Goal: Information Seeking & Learning: Learn about a topic

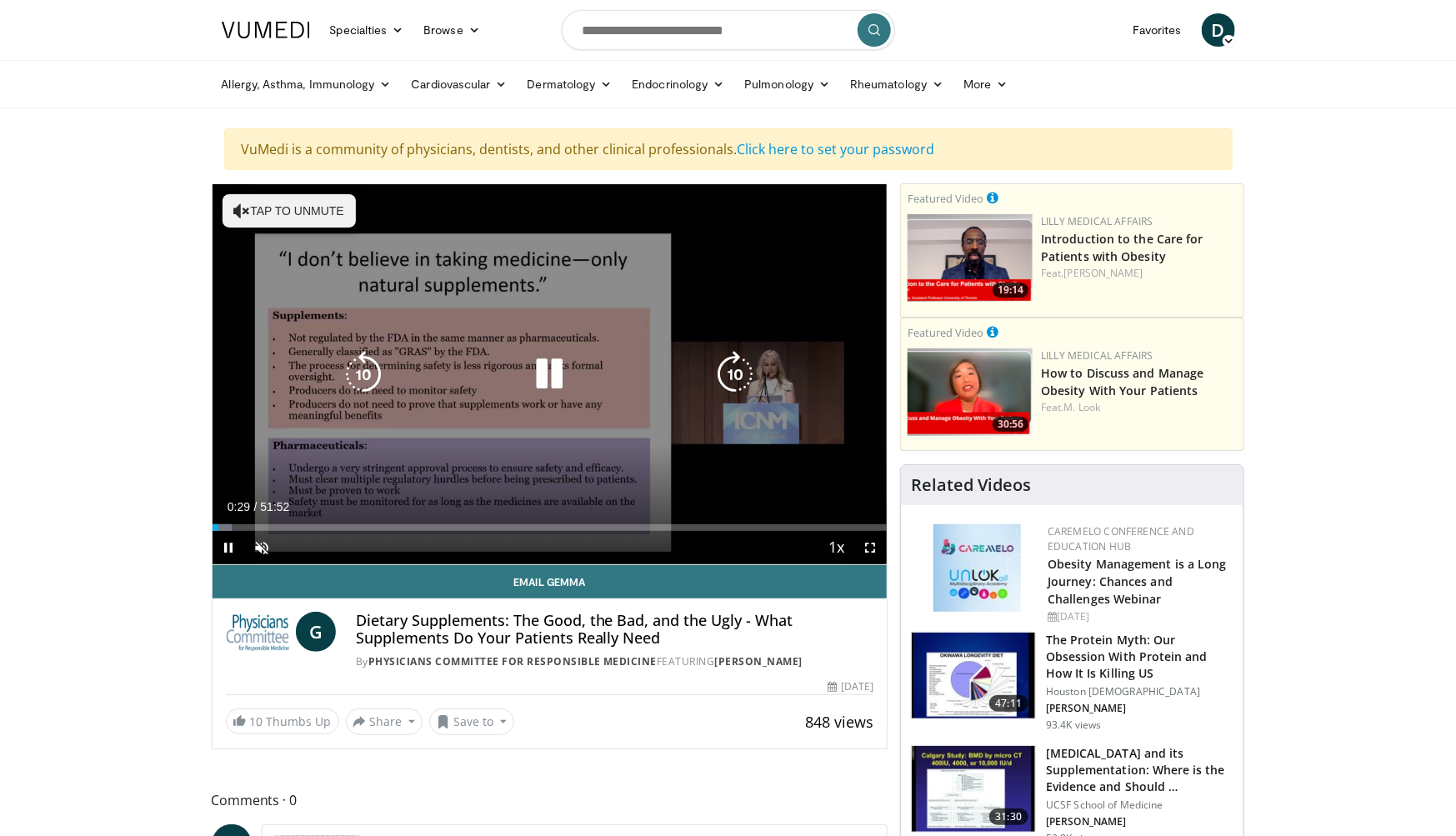
click at [735, 373] on icon "Video Player" at bounding box center [735, 374] width 46 height 46
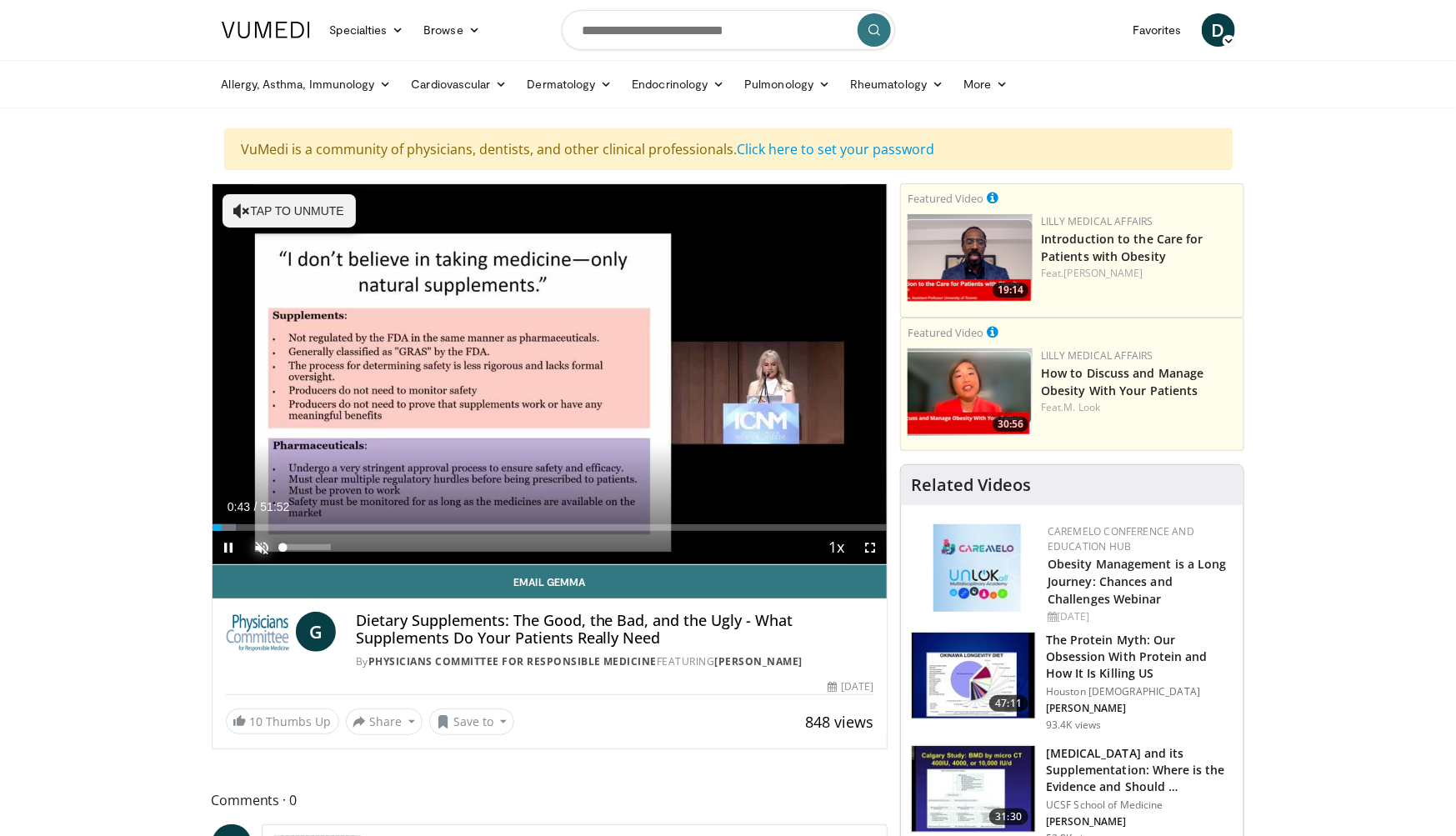
click at [263, 549] on span "Video Player" at bounding box center [262, 547] width 33 height 33
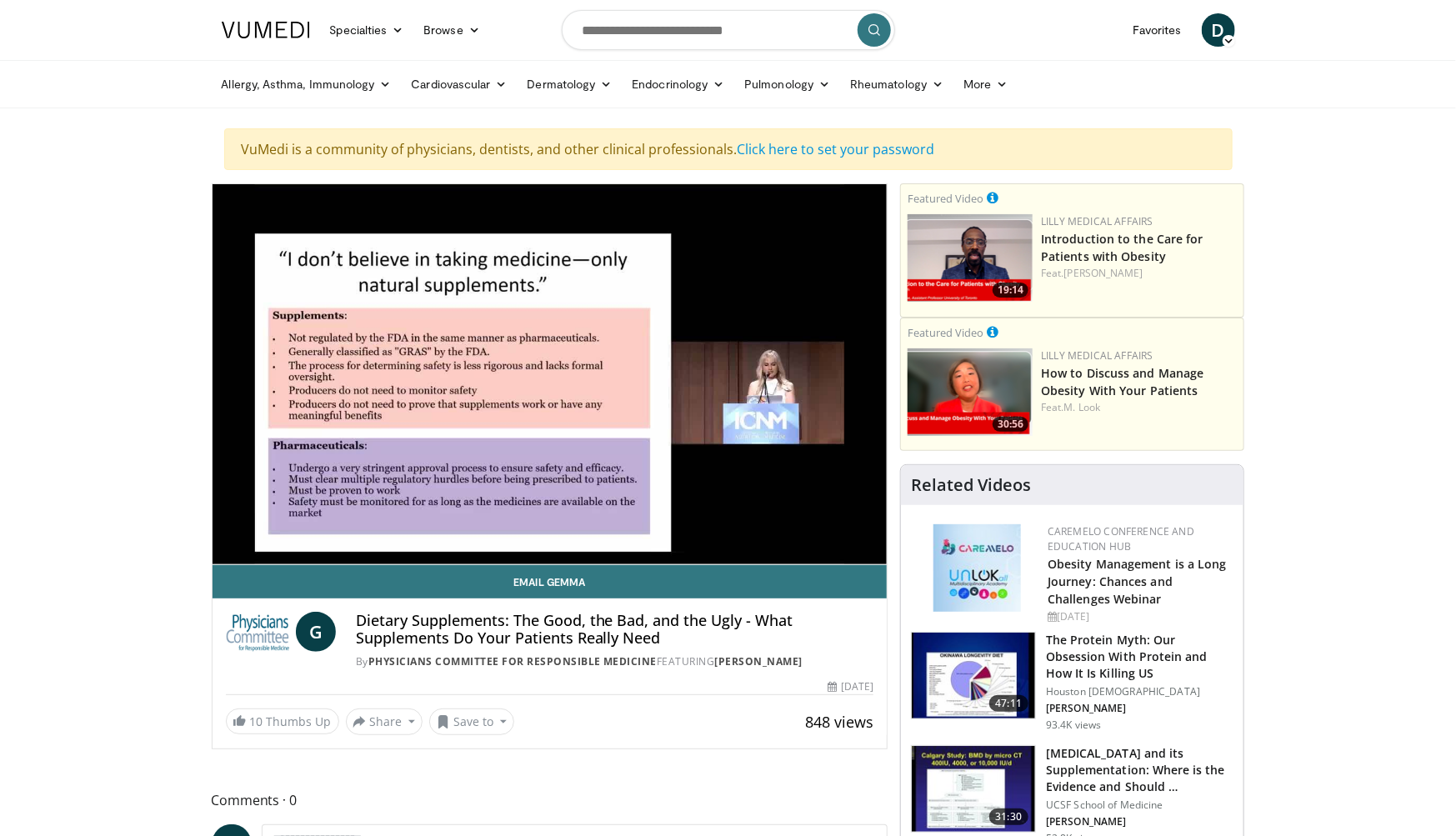
click at [247, 527] on video-js "**********" at bounding box center [550, 375] width 675 height 381
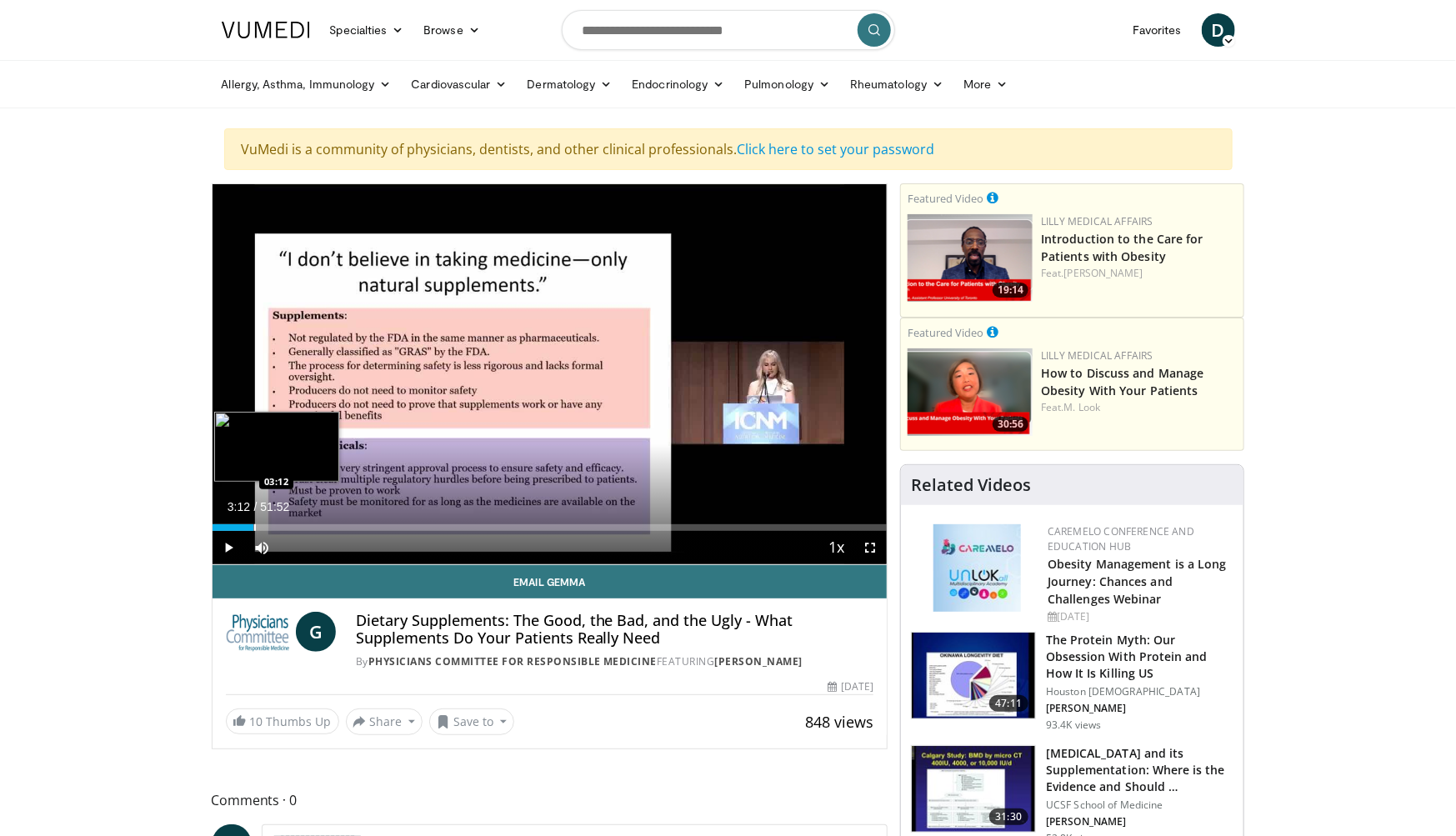
click at [255, 527] on div "Progress Bar" at bounding box center [256, 527] width 2 height 7
click at [275, 528] on div "Progress Bar" at bounding box center [276, 527] width 2 height 7
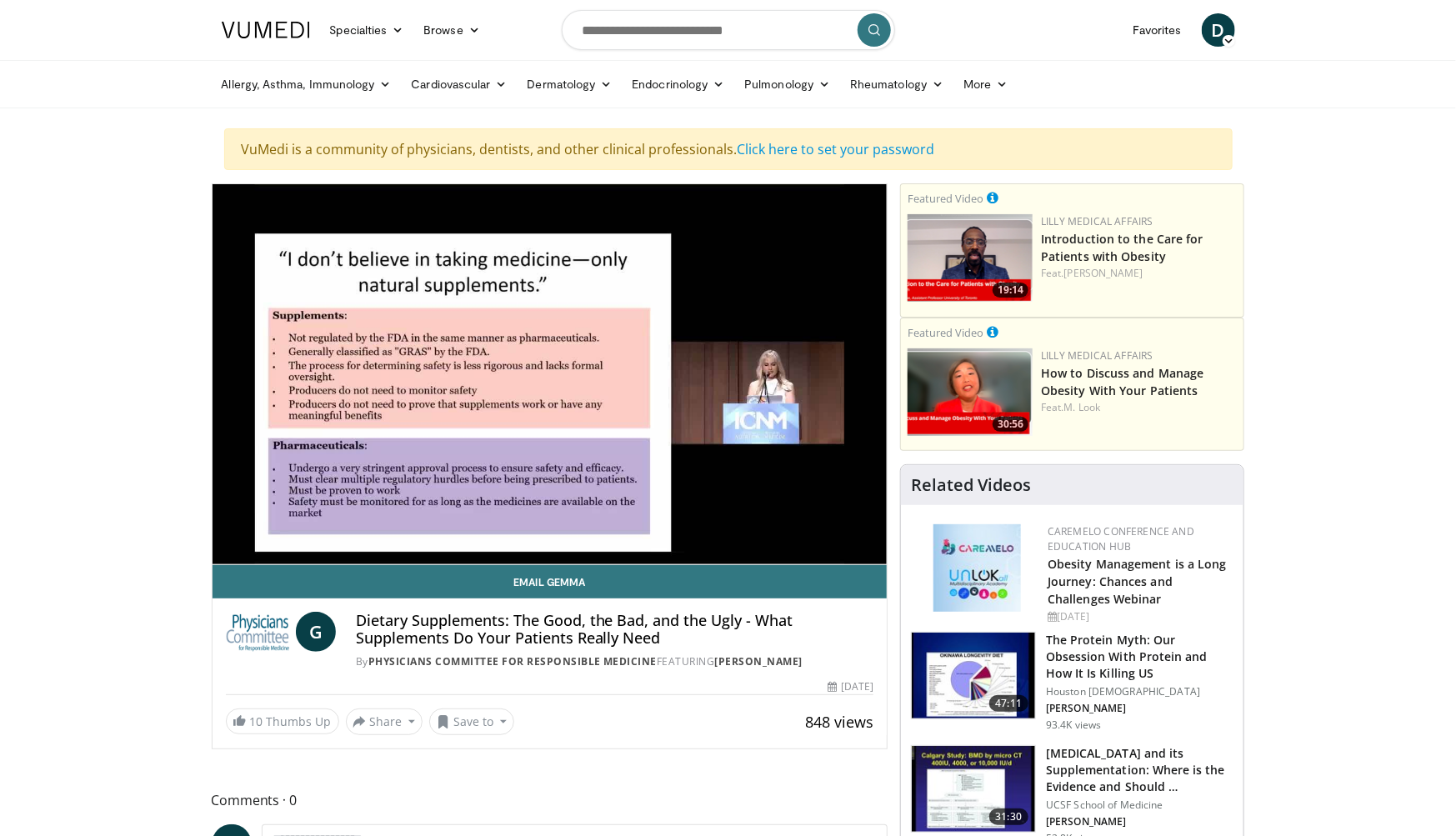
click at [284, 528] on video-js "**********" at bounding box center [550, 375] width 675 height 381
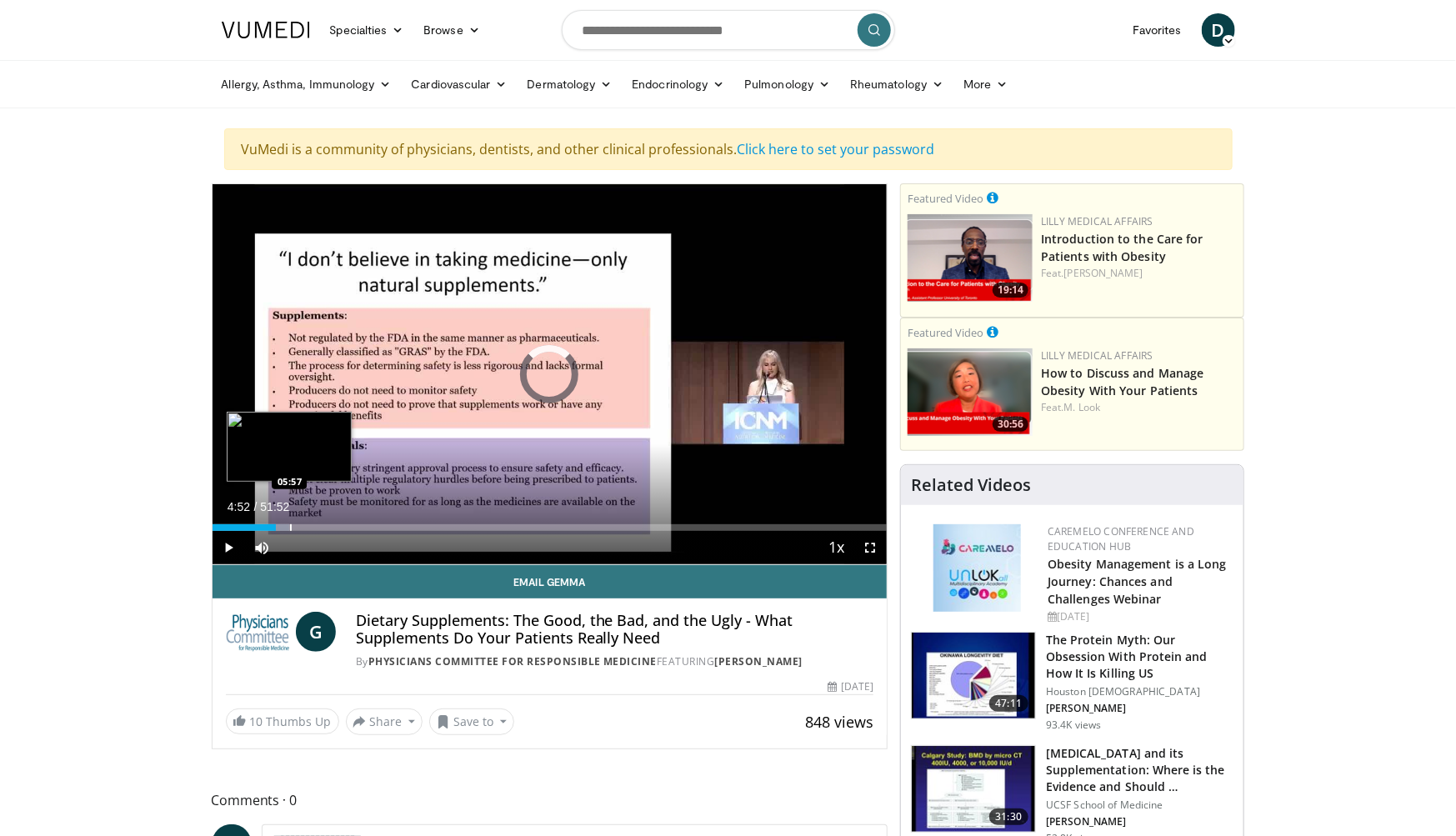
click at [290, 528] on div "Loaded : 11.48% 04:52 05:57" at bounding box center [550, 527] width 675 height 7
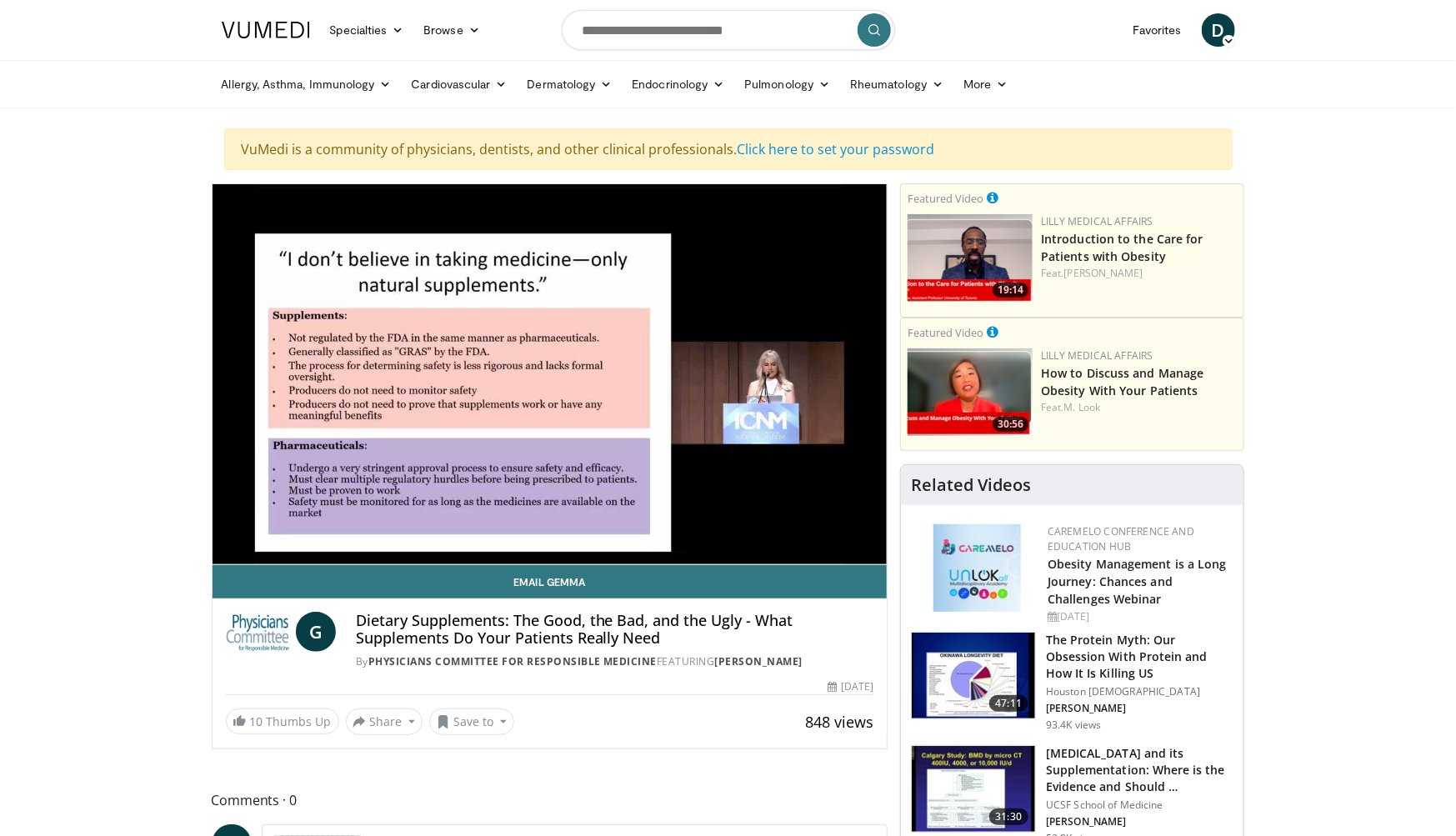
click at [311, 527] on video-js "**********" at bounding box center [550, 375] width 675 height 381
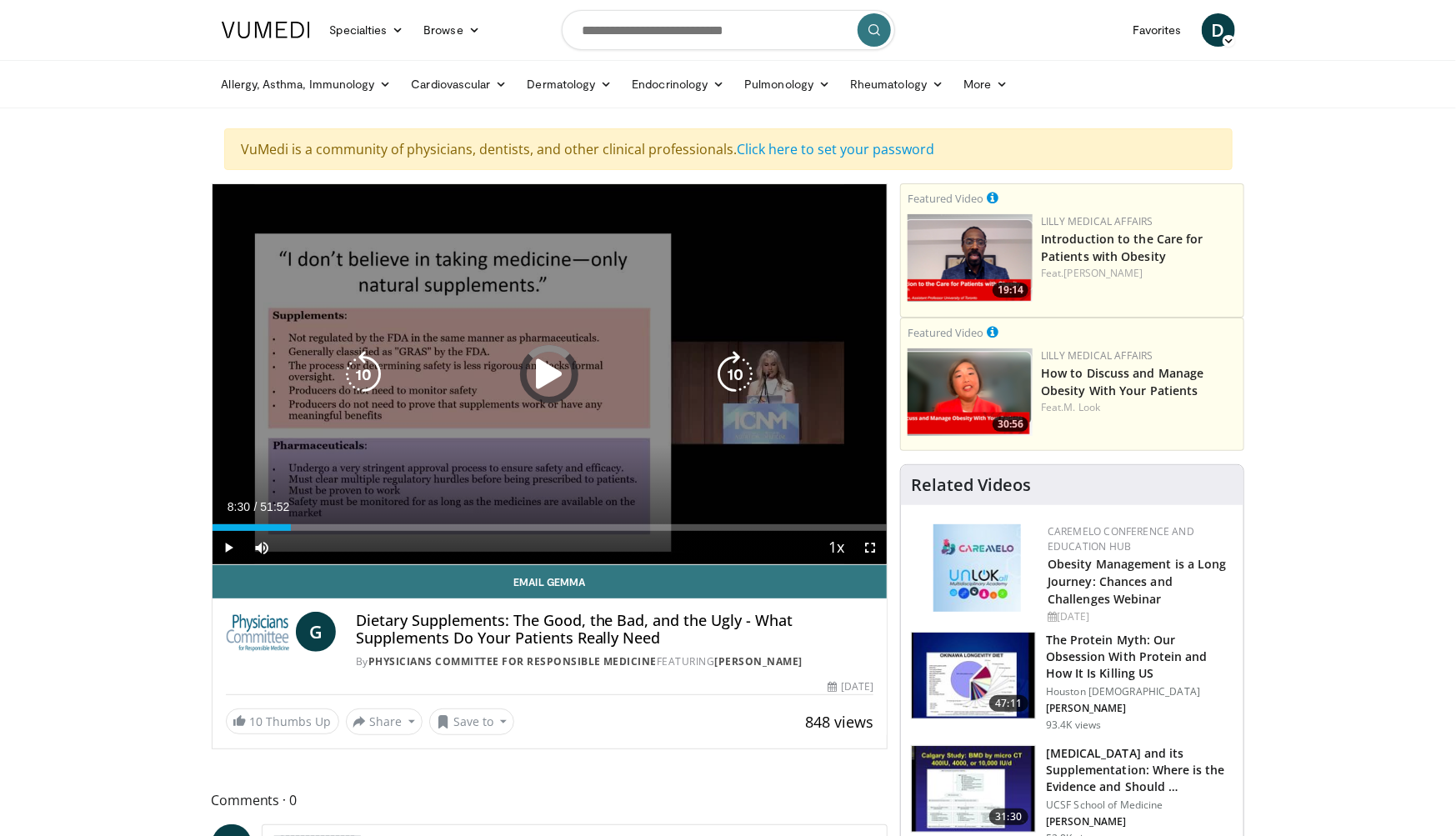
click at [323, 525] on div "Loaded : 0.00% 08:30 07:37" at bounding box center [550, 527] width 675 height 7
click at [734, 367] on icon "Video Player" at bounding box center [735, 374] width 46 height 46
click at [735, 367] on icon "Video Player" at bounding box center [735, 374] width 46 height 46
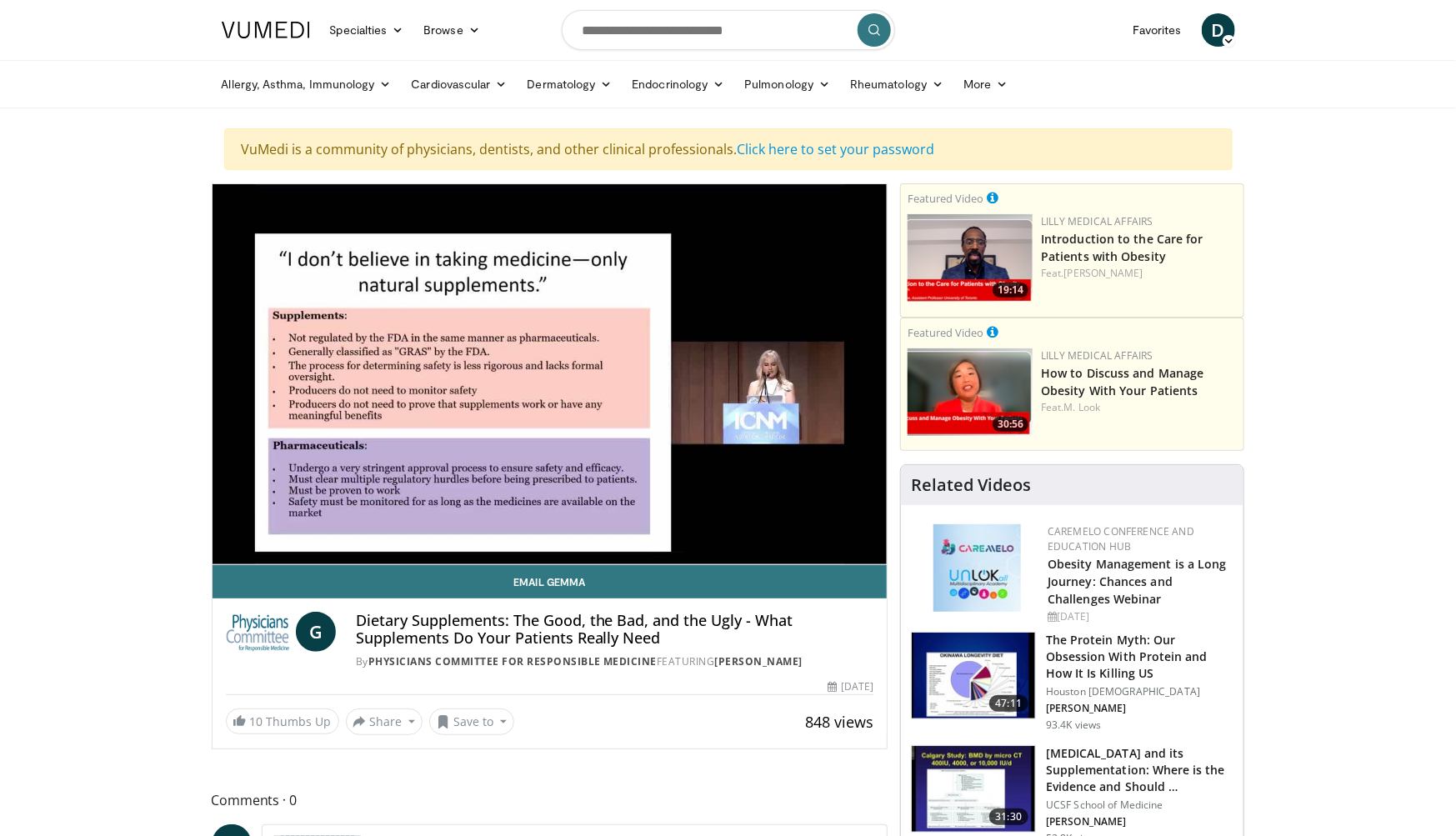
click at [735, 367] on div "30 seconds Tap to unmute" at bounding box center [550, 374] width 675 height 380
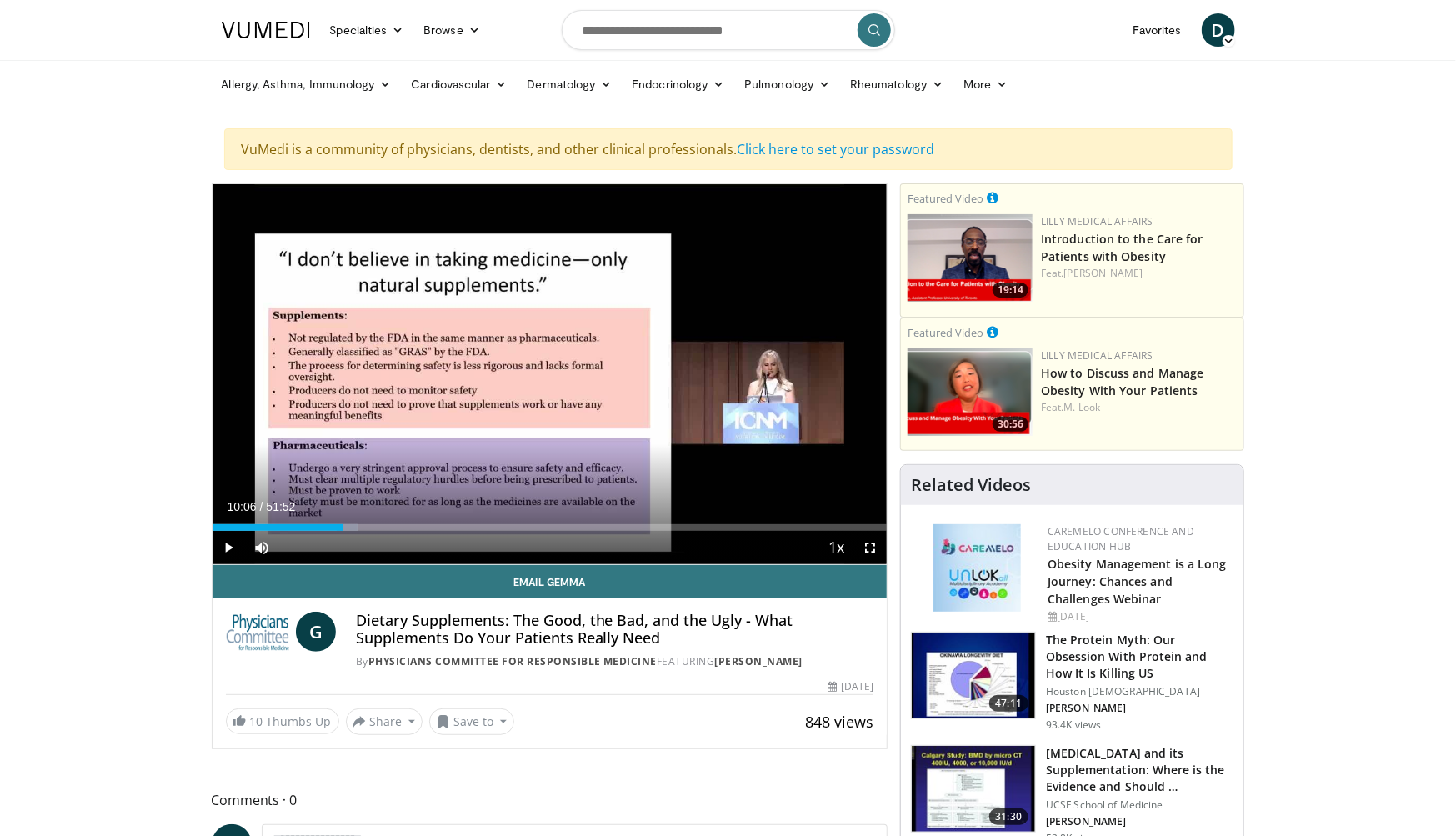
click at [735, 367] on div "30 seconds Tap to unmute" at bounding box center [550, 374] width 675 height 380
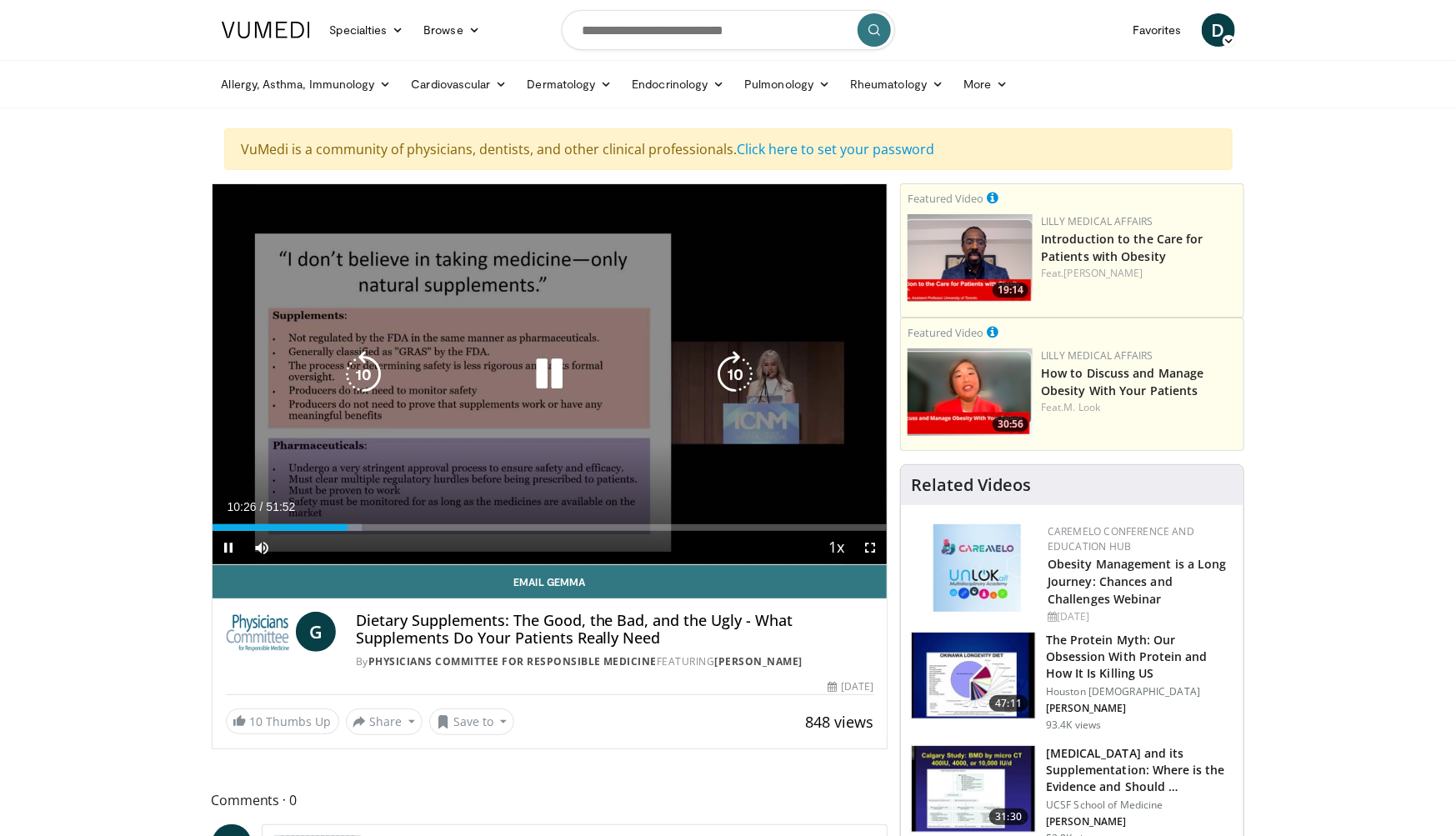
drag, startPoint x: 568, startPoint y: 497, endPoint x: 508, endPoint y: 474, distance: 64.3
click at [508, 474] on div "30 seconds Tap to unmute" at bounding box center [550, 374] width 675 height 380
click at [735, 370] on icon "Video Player" at bounding box center [735, 374] width 46 height 46
click at [541, 373] on icon "Video Player" at bounding box center [549, 374] width 46 height 46
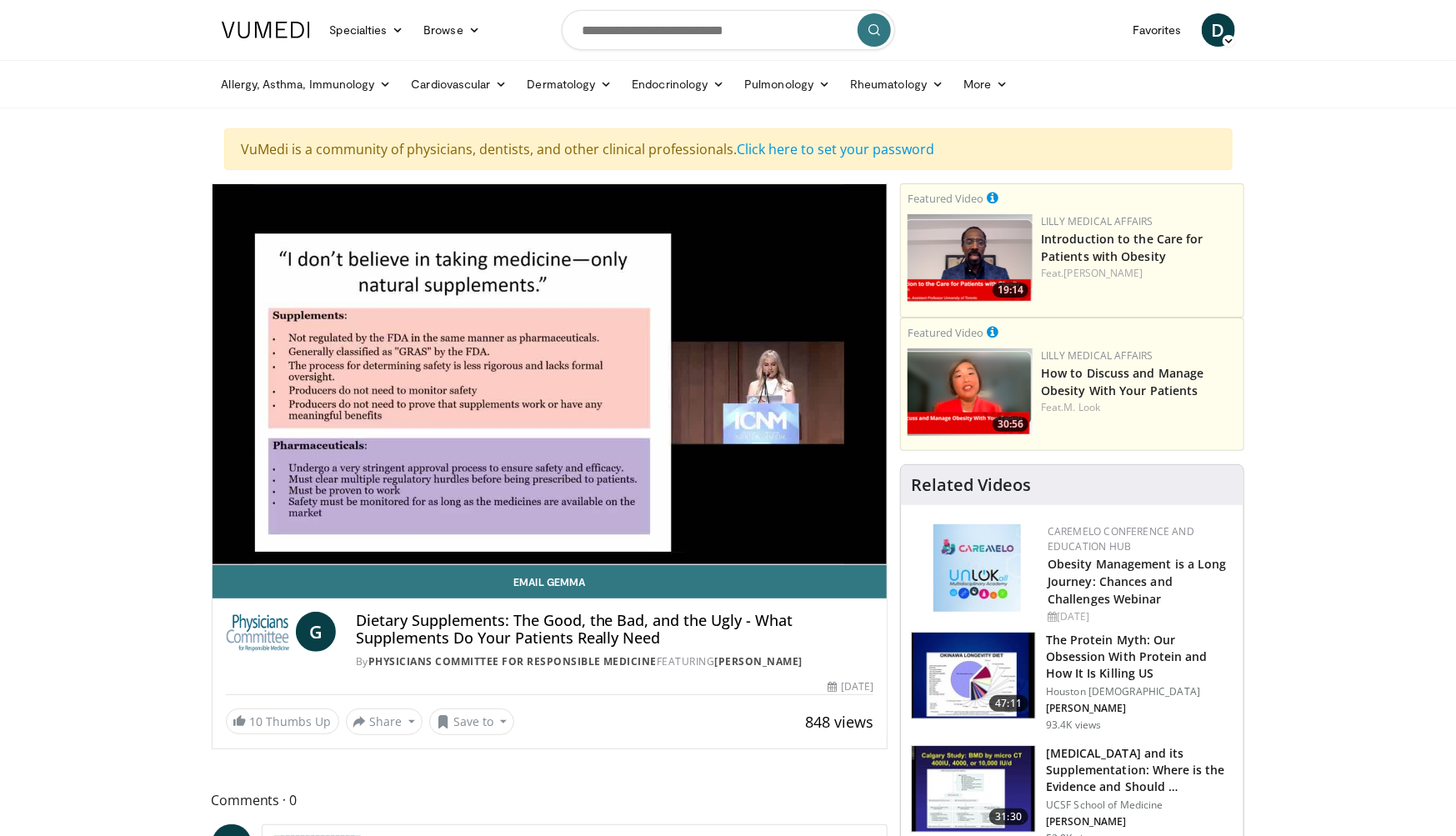
click at [736, 376] on div "10 seconds Tap to unmute" at bounding box center [550, 374] width 675 height 380
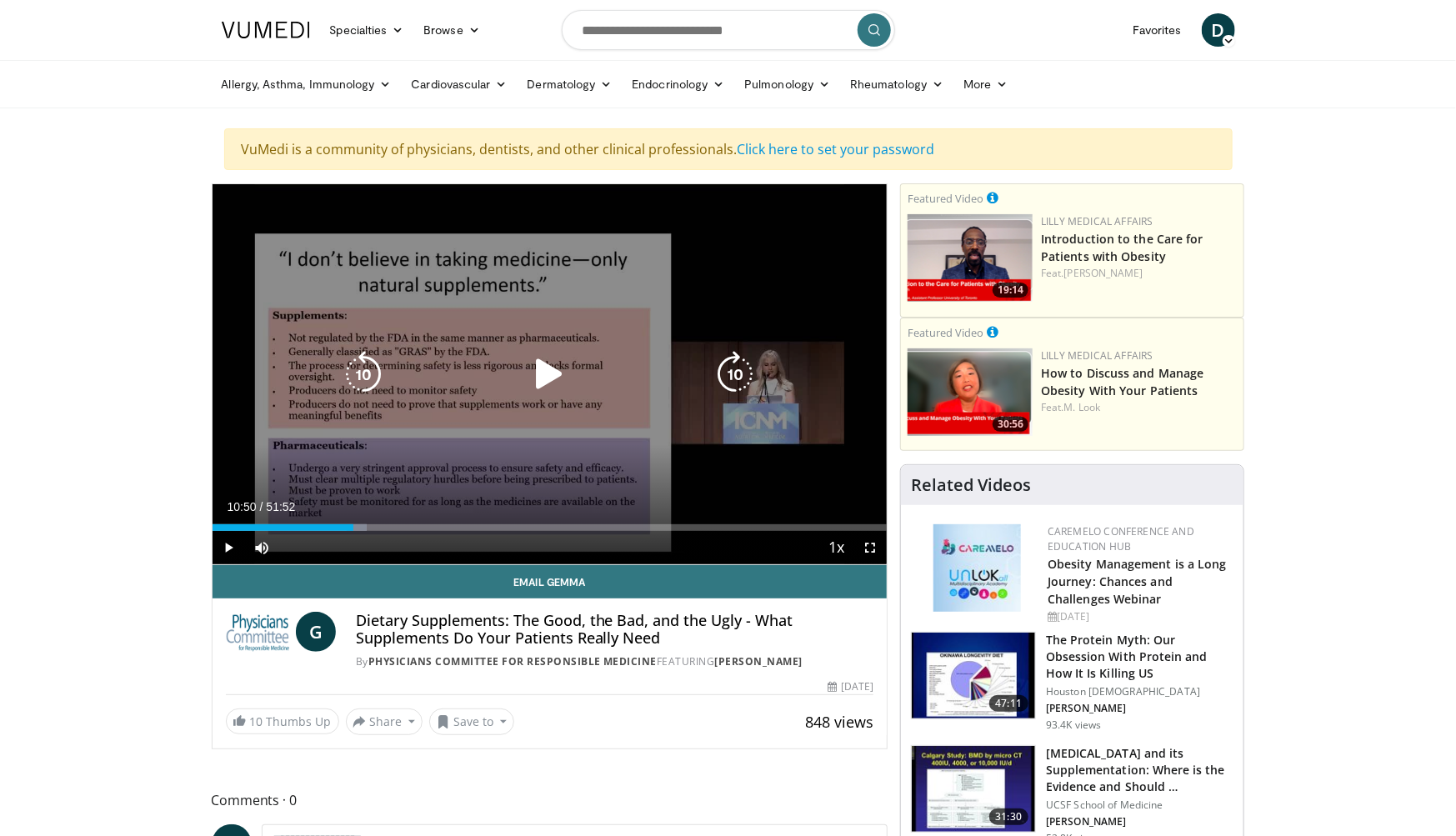
click at [723, 384] on icon "Video Player" at bounding box center [735, 374] width 46 height 46
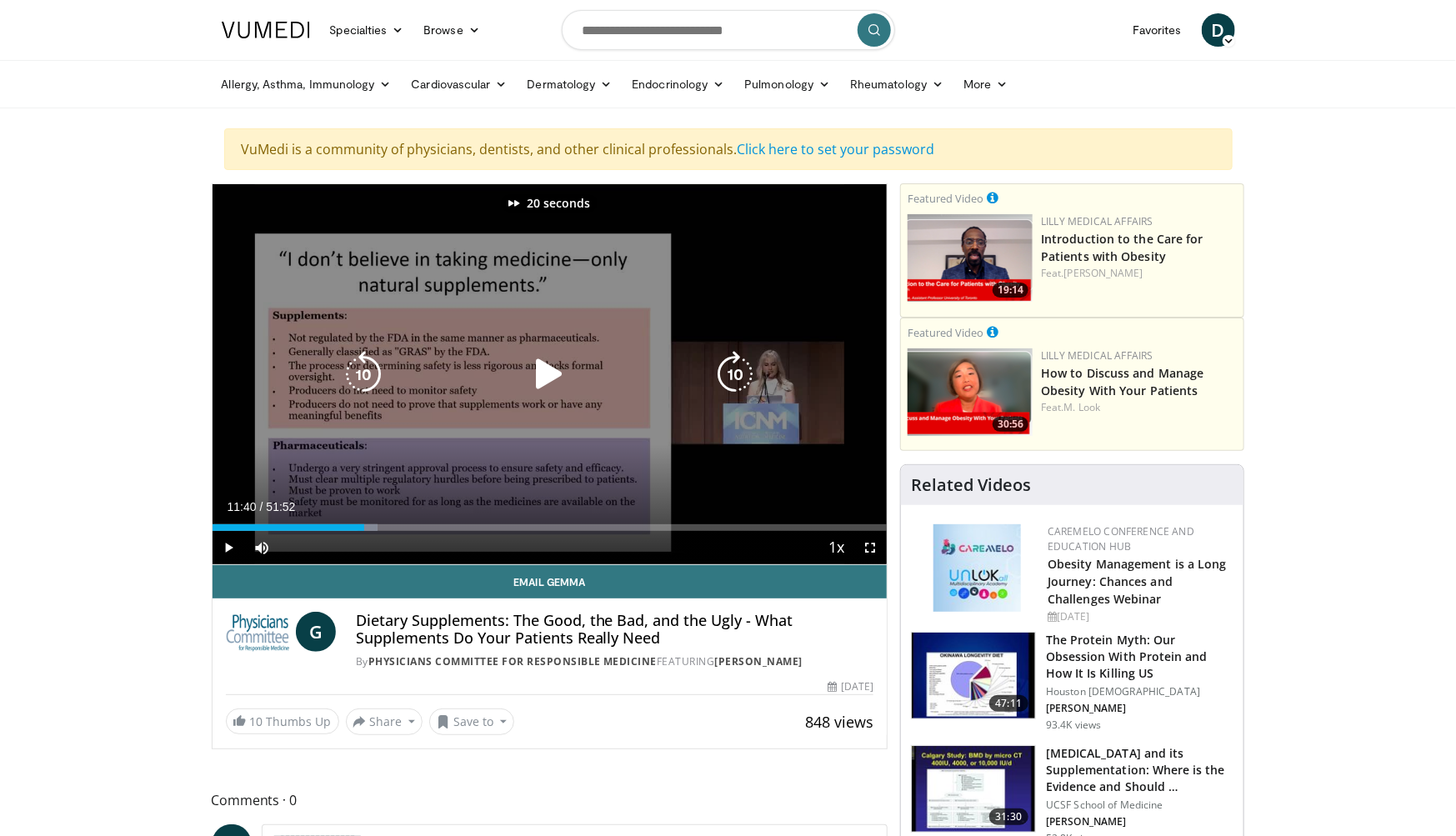
click at [723, 384] on icon "Video Player" at bounding box center [735, 374] width 46 height 46
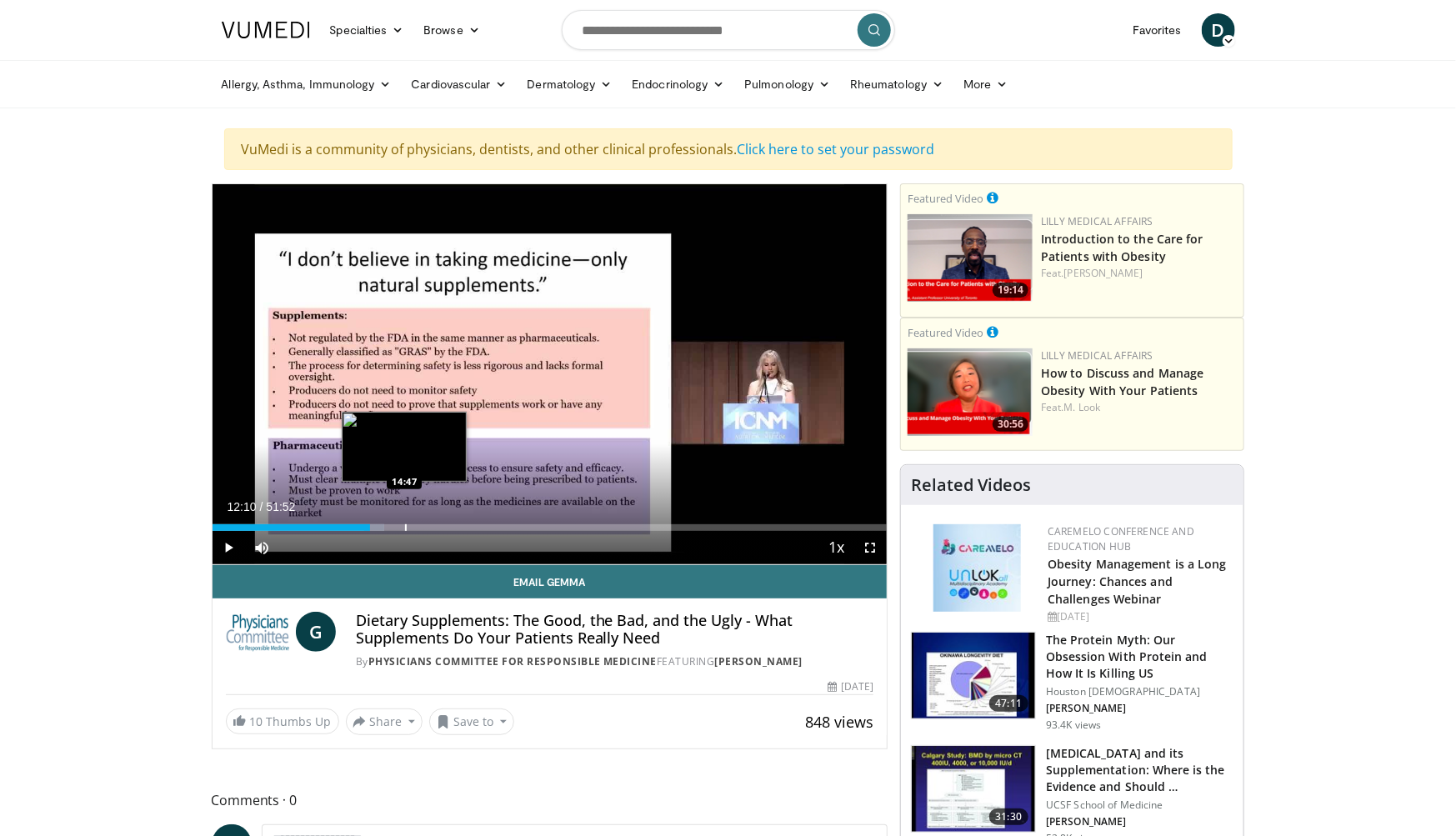
click at [405, 523] on div "Loaded : 25.50% 12:10 14:47" at bounding box center [550, 523] width 675 height 16
click at [428, 525] on div "Progress Bar" at bounding box center [429, 527] width 2 height 7
click at [450, 520] on div "Loaded : 34.06% 16:35 18:18" at bounding box center [550, 523] width 675 height 16
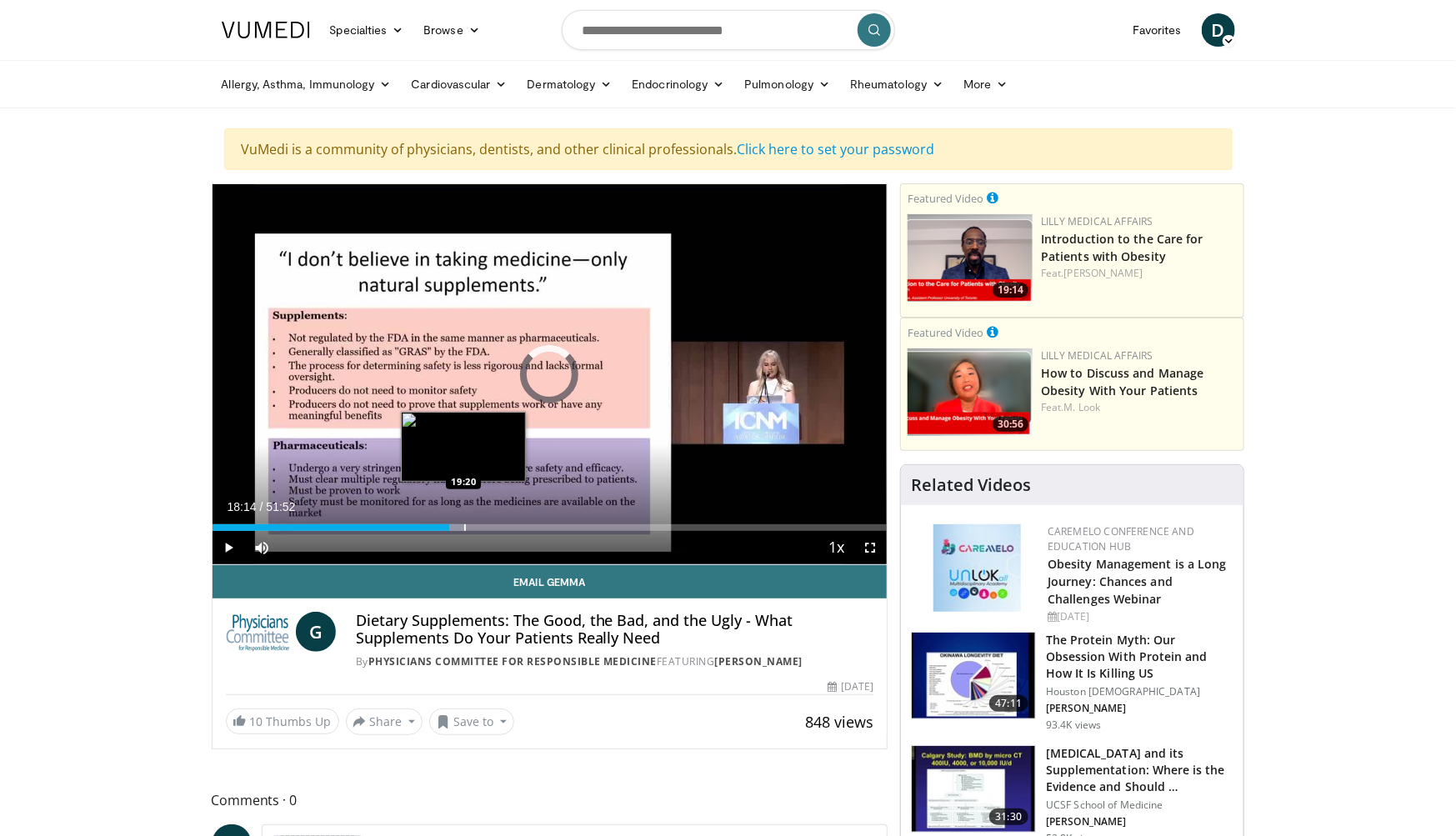
click at [464, 527] on div "Progress Bar" at bounding box center [465, 527] width 2 height 7
click at [491, 520] on div "Loaded : 37.93% 19:24 21:27" at bounding box center [550, 523] width 675 height 16
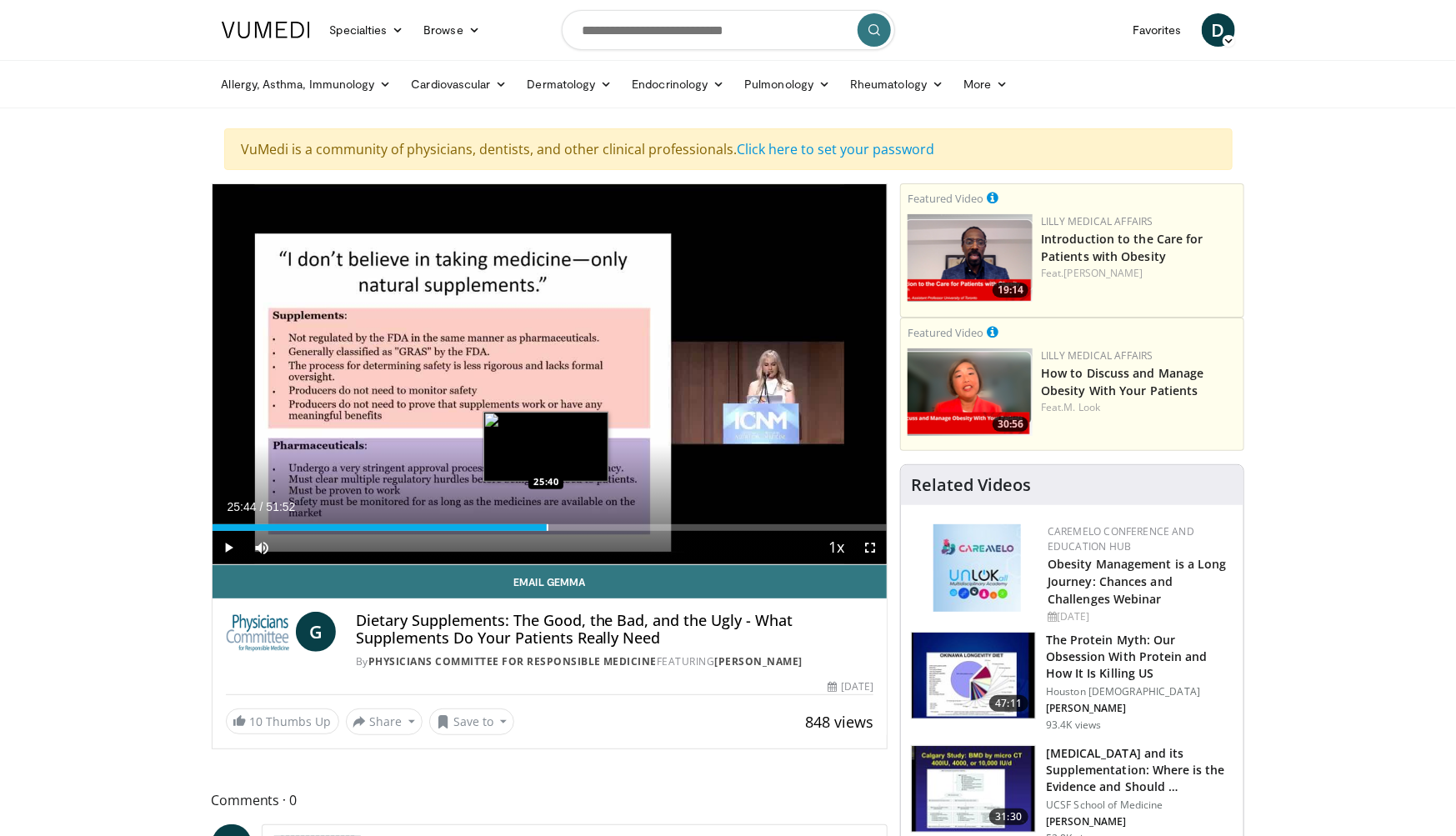
click at [547, 523] on div "Loaded : 49.73% 21:27 25:40" at bounding box center [550, 523] width 675 height 16
click at [577, 525] on div "Progress Bar" at bounding box center [578, 527] width 2 height 7
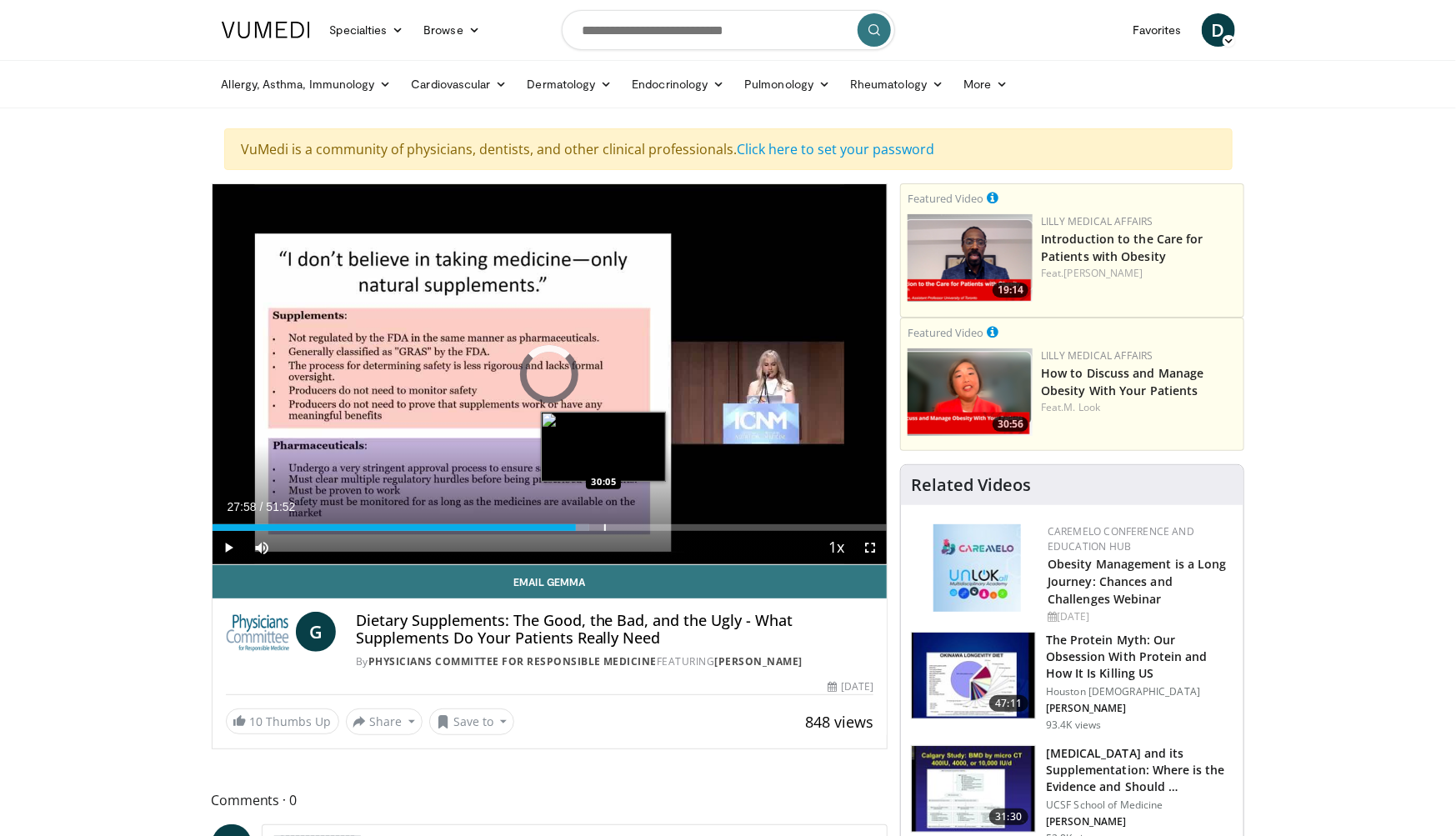
click at [604, 525] on div "Progress Bar" at bounding box center [605, 527] width 2 height 7
click at [620, 523] on div "Loaded : 0.00% 30:09 31:14" at bounding box center [550, 523] width 675 height 16
click at [627, 523] on div "Loaded : 62.34% 31:57 31:49" at bounding box center [550, 523] width 675 height 16
click at [658, 527] on div "Progress Bar" at bounding box center [659, 527] width 2 height 7
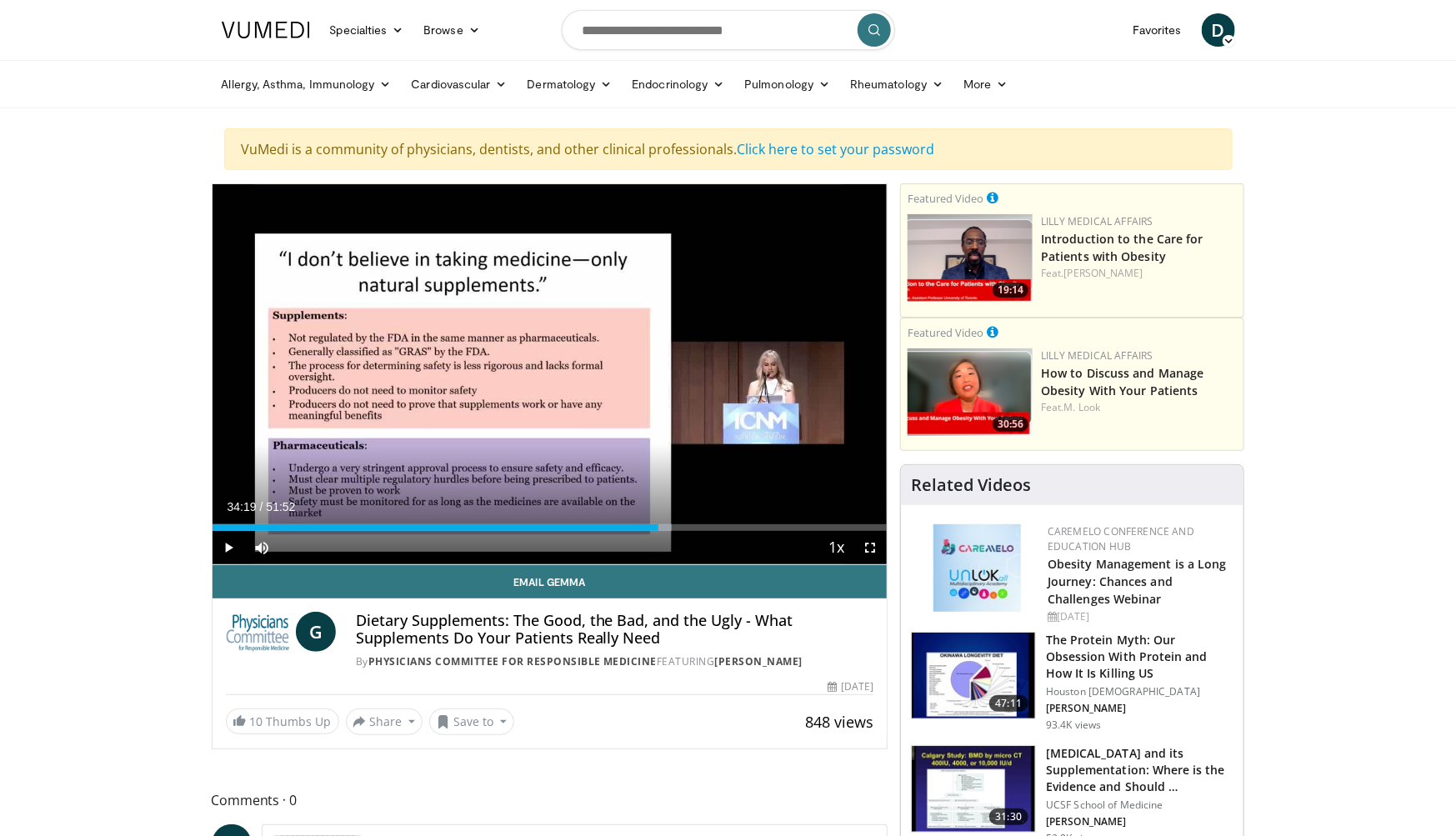
click at [684, 533] on div "Current Time 34:19 / Duration 51:52 Play Skip Backward Skip Forward Mute 5% Loa…" at bounding box center [550, 547] width 675 height 33
